Goal: Go to known website: Go to known website

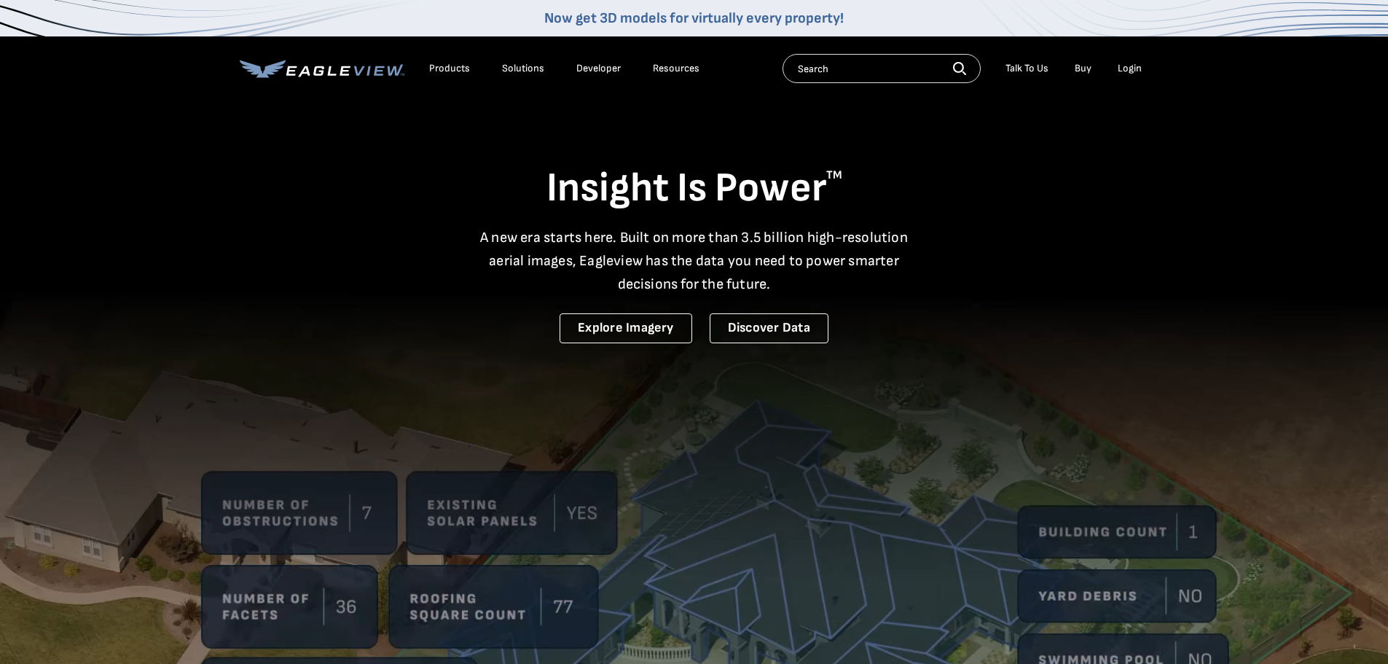
click at [1130, 72] on div "Login" at bounding box center [1130, 68] width 24 height 13
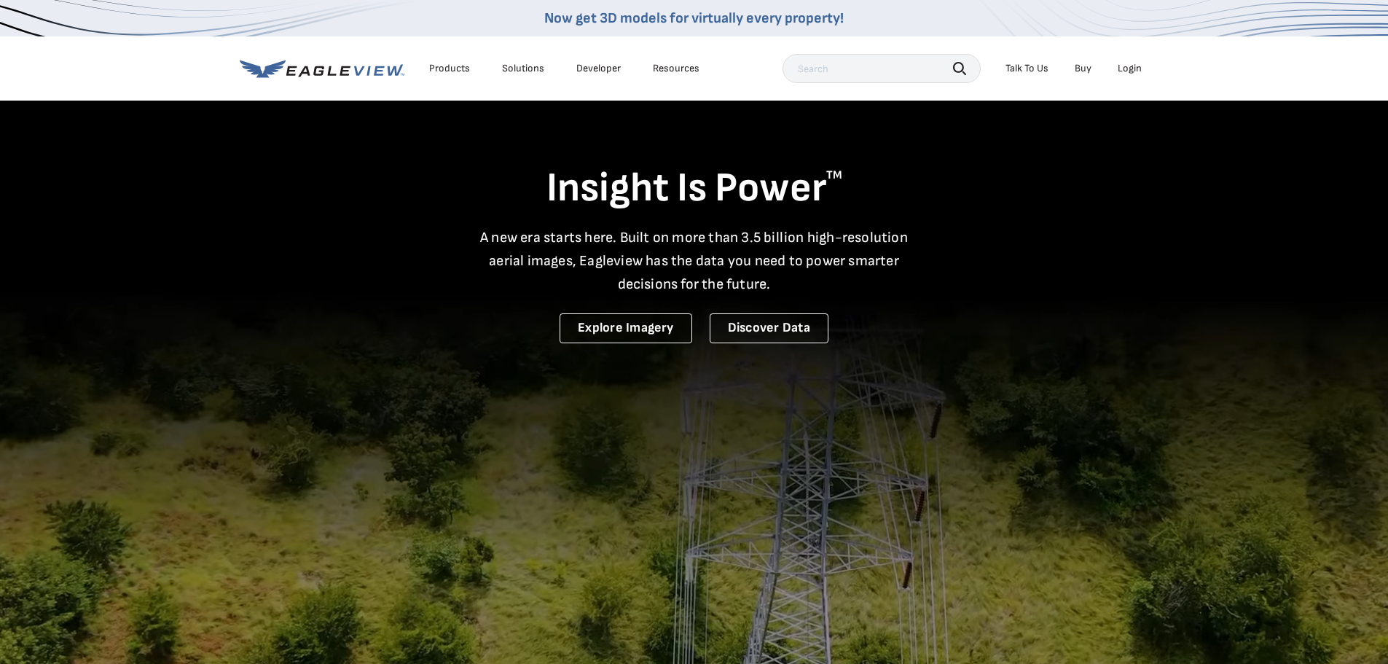
click at [1137, 68] on div "Login" at bounding box center [1130, 68] width 24 height 13
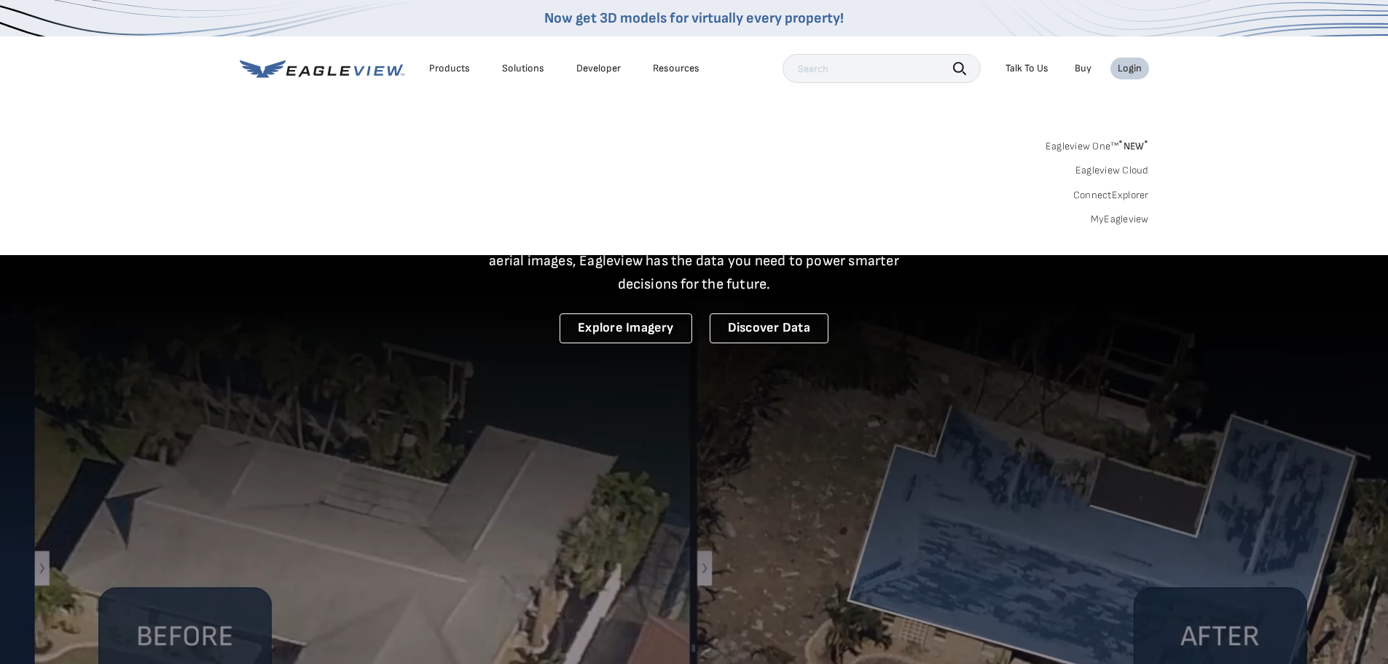
click at [1126, 216] on link "MyEagleview" at bounding box center [1120, 219] width 58 height 13
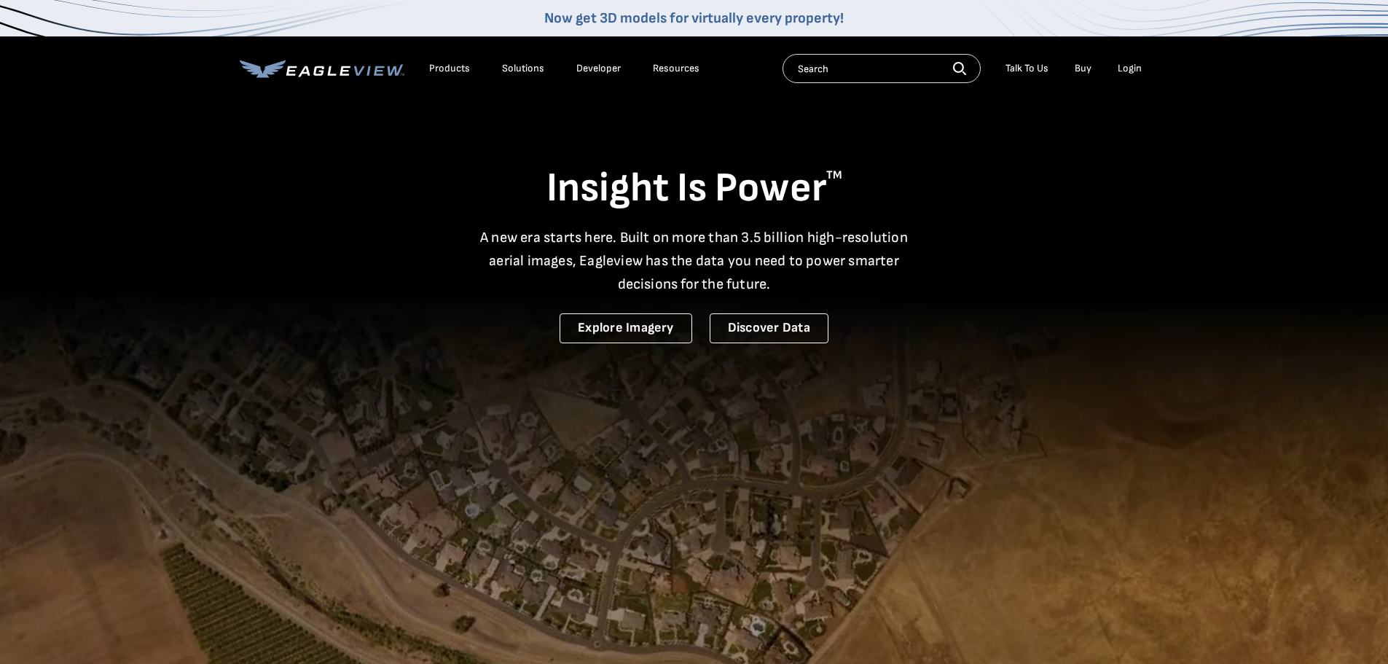
click at [1136, 72] on div "Login" at bounding box center [1130, 68] width 24 height 13
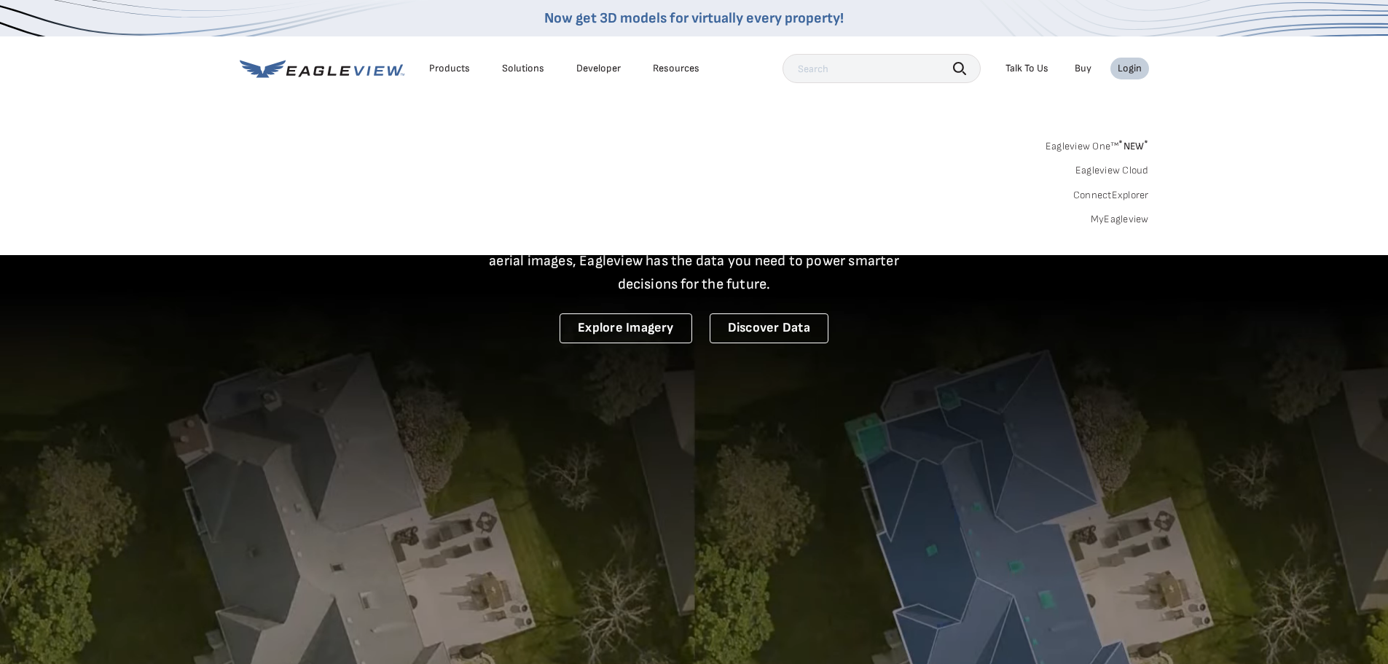
click at [1130, 222] on link "MyEagleview" at bounding box center [1120, 219] width 58 height 13
